Goal: Find specific page/section: Find specific page/section

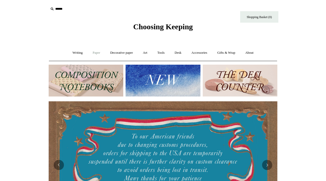
click at [90, 53] on link "Paper +" at bounding box center [96, 52] width 17 height 13
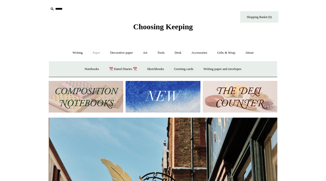
scroll to position [0, 229]
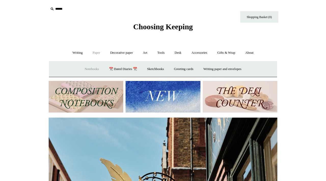
click at [86, 66] on link "Notebooks +" at bounding box center [91, 68] width 23 height 13
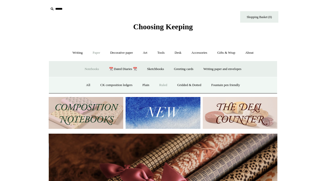
scroll to position [0, 457]
click at [161, 85] on link "Ruled" at bounding box center [163, 84] width 17 height 13
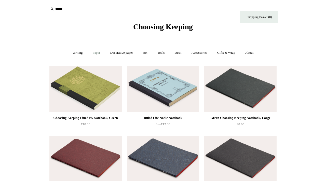
click at [89, 52] on link "Paper +" at bounding box center [96, 52] width 17 height 13
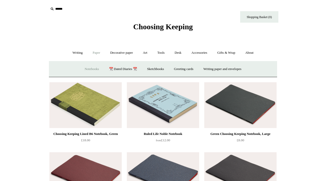
click at [94, 68] on link "Notebooks +" at bounding box center [91, 68] width 23 height 13
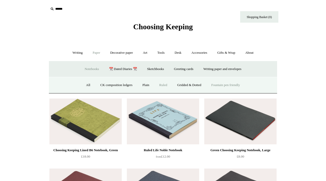
click at [219, 85] on link "Fountain pen friendly" at bounding box center [226, 84] width 38 height 13
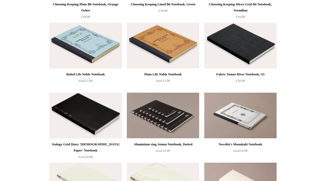
scroll to position [1, 0]
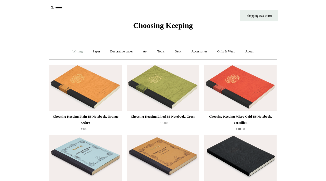
click at [79, 52] on link "Writing +" at bounding box center [77, 51] width 19 height 13
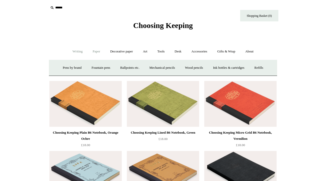
click at [93, 51] on link "Paper +" at bounding box center [96, 51] width 17 height 13
click at [83, 68] on link "Notebooks +" at bounding box center [91, 67] width 23 height 13
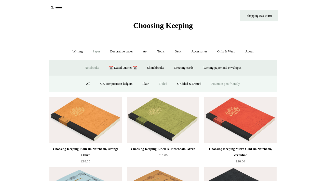
click at [161, 83] on link "Ruled" at bounding box center [163, 83] width 17 height 13
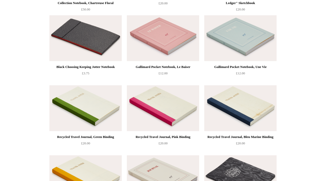
scroll to position [1017, 0]
